Goal: Navigation & Orientation: Find specific page/section

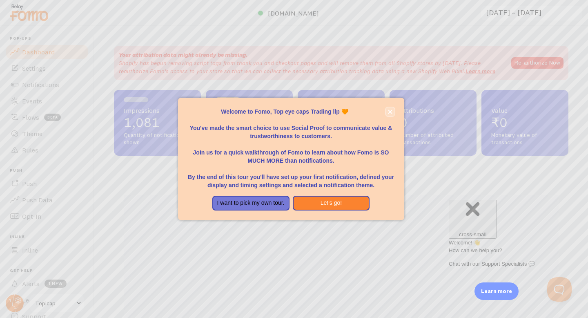
click at [391, 112] on icon "close," at bounding box center [390, 112] width 4 height 4
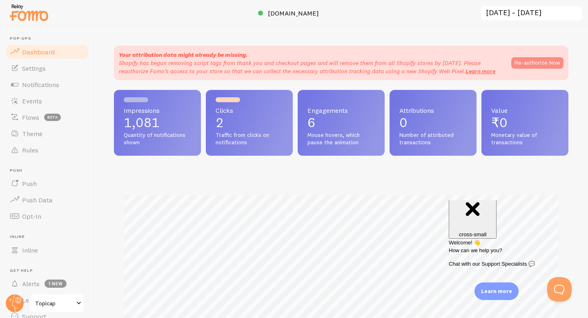
click at [531, 65] on button "Re-authorize Now" at bounding box center [537, 62] width 52 height 11
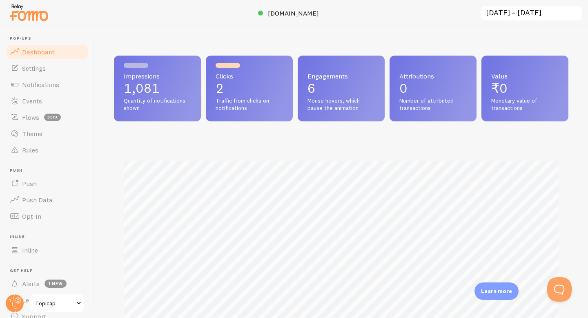
click at [169, 91] on p "1,081" at bounding box center [157, 88] width 67 height 13
click at [33, 89] on link "Notifications" at bounding box center [47, 84] width 84 height 16
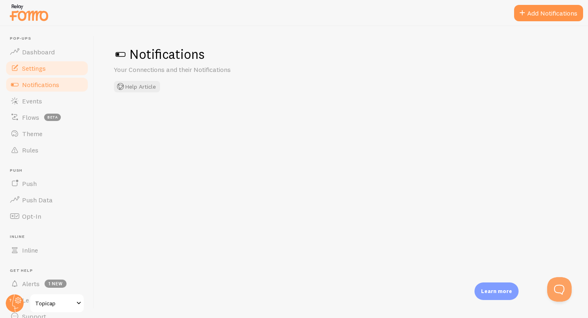
click at [42, 69] on span "Settings" at bounding box center [34, 68] width 24 height 8
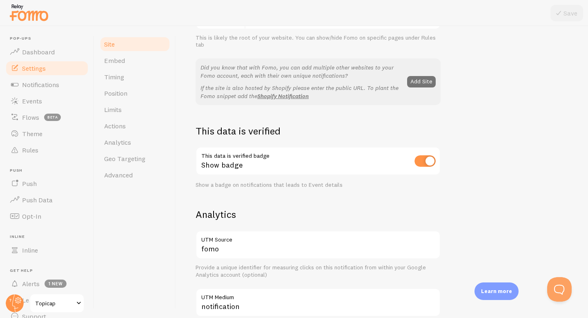
scroll to position [145, 0]
click at [134, 74] on link "Timing" at bounding box center [134, 77] width 71 height 16
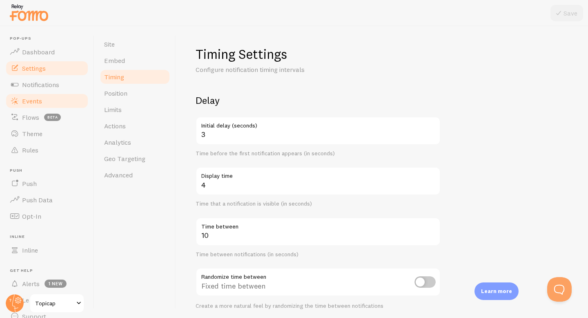
click at [45, 104] on link "Events" at bounding box center [47, 101] width 84 height 16
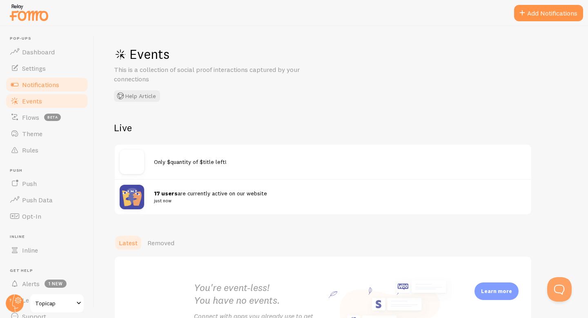
click at [49, 78] on link "Notifications" at bounding box center [47, 84] width 84 height 16
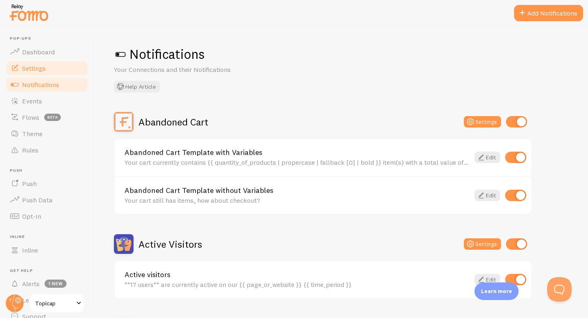
click at [49, 67] on link "Settings" at bounding box center [47, 68] width 84 height 16
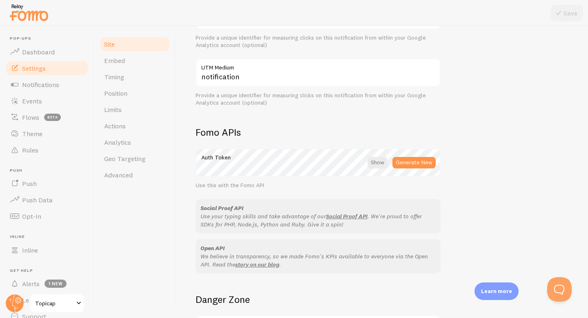
scroll to position [453, 0]
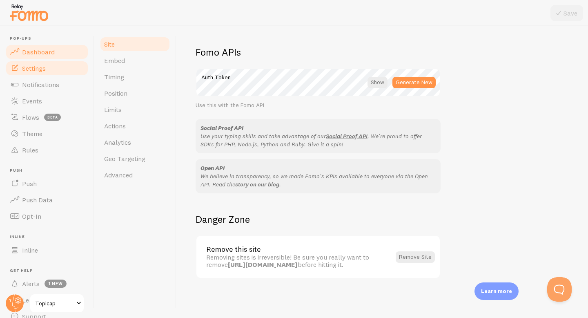
click at [65, 53] on link "Dashboard" at bounding box center [47, 52] width 84 height 16
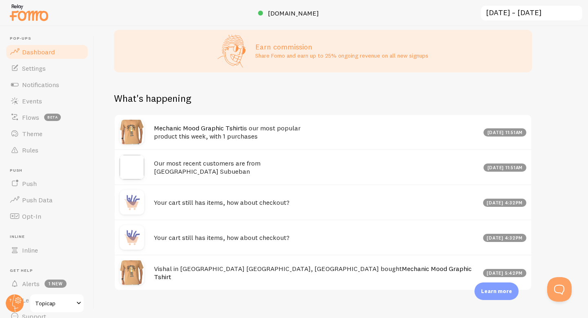
scroll to position [357, 0]
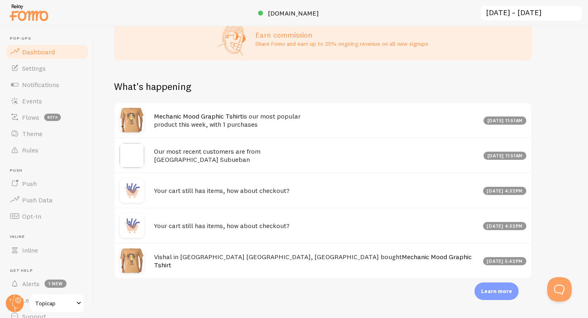
click at [310, 259] on link "Mechanic Mood Graphic Tshirt" at bounding box center [313, 260] width 318 height 17
click at [506, 261] on div "[DATE] 5:42pm" at bounding box center [505, 261] width 44 height 8
